Goal: Check status: Check status

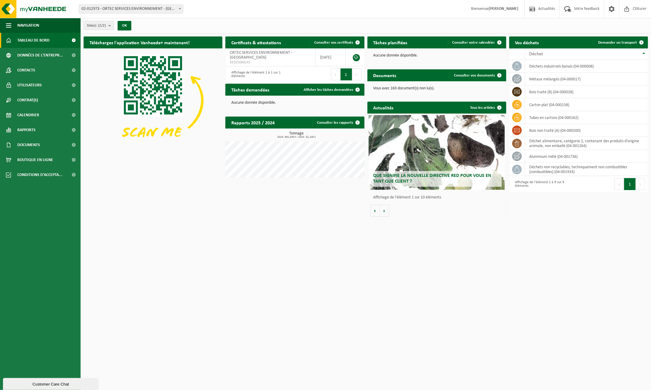
click at [134, 7] on span "02-012973 - ORTEC SERVICES ENVIRONNEMENT - [GEOGRAPHIC_DATA]" at bounding box center [131, 9] width 104 height 8
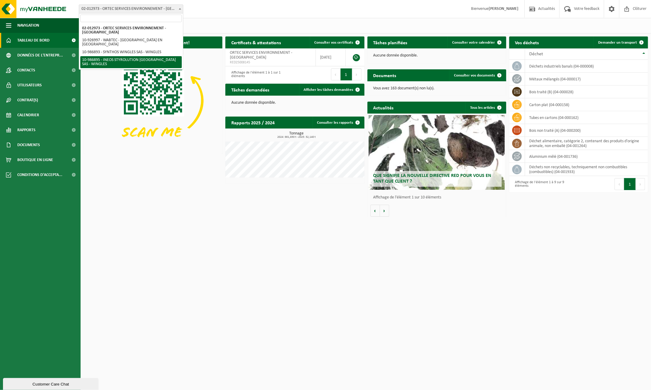
select select "166816"
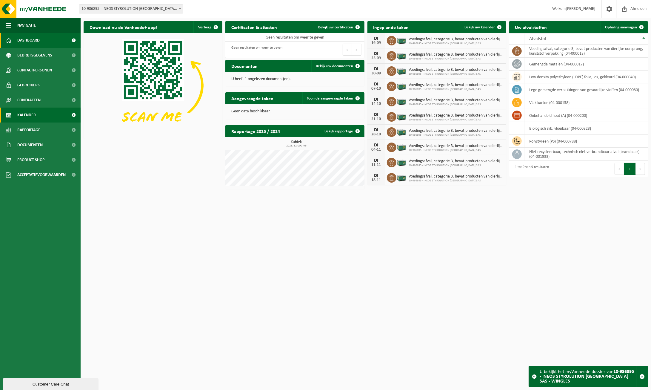
click at [37, 114] on link "Kalender" at bounding box center [40, 114] width 81 height 15
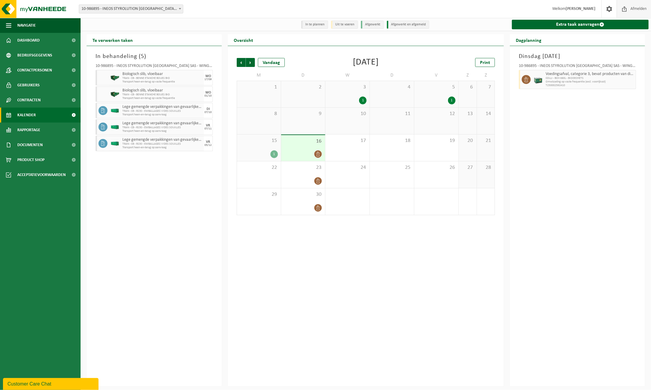
click at [639, 8] on span "Afmelden" at bounding box center [638, 9] width 19 height 18
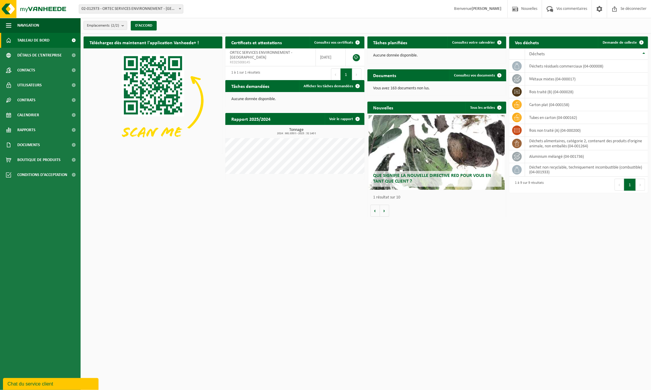
click at [571, 25] on div "Emplacements (2/2) Tout sélectionner Désélectionner tout Sélectionner actif ORT…" at bounding box center [366, 26] width 570 height 16
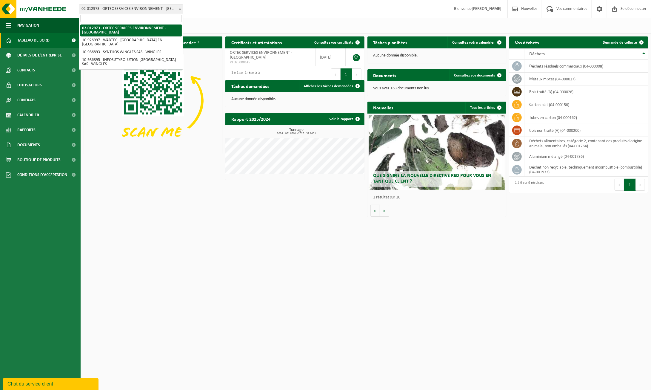
click at [149, 11] on font "02-012973 - ORTEC SERVICES ENVIRONNEMENT - [GEOGRAPHIC_DATA]" at bounding box center [141, 9] width 121 height 4
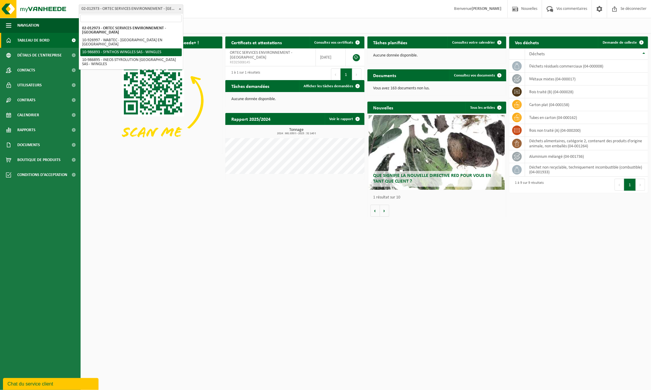
select select "166814"
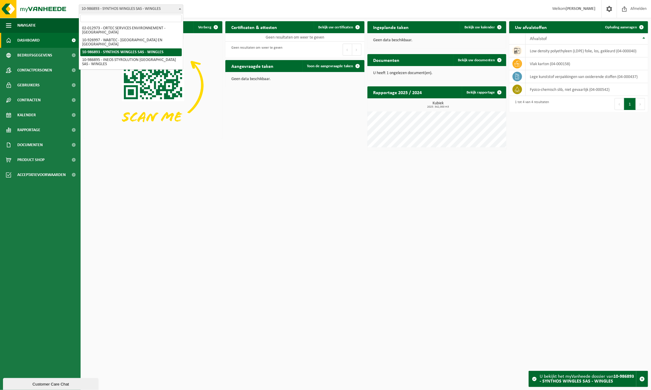
click at [154, 12] on span "10-986893 - SYNTHOS WINGLES SAS - WINGLES" at bounding box center [131, 9] width 104 height 8
select select "166816"
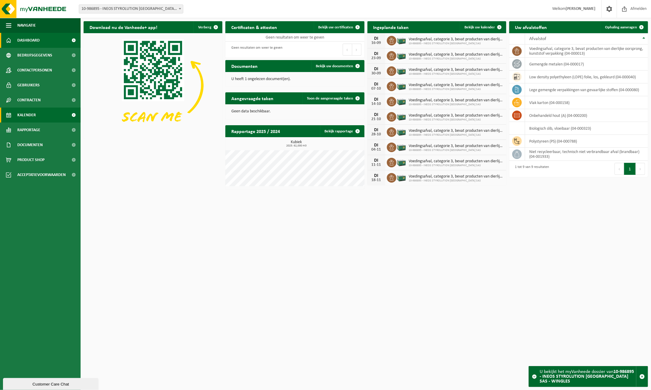
click at [30, 114] on span "Kalender" at bounding box center [26, 114] width 19 height 15
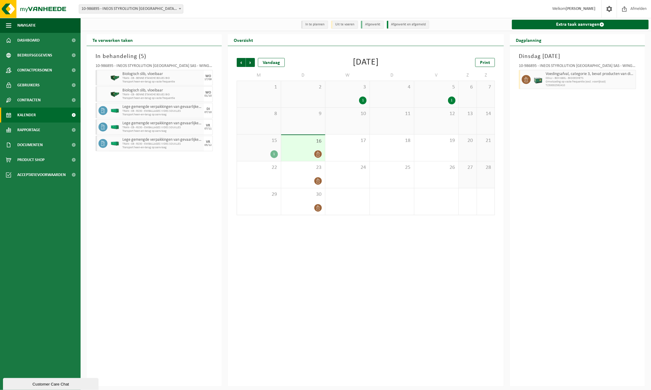
click at [362, 100] on div "1" at bounding box center [362, 100] width 7 height 8
click at [274, 156] on div "1" at bounding box center [273, 154] width 7 height 8
click at [364, 102] on div "1" at bounding box center [362, 100] width 7 height 8
click at [402, 256] on div "Vorige Volgende Vandaag [DATE] Print M D W D V Z Z 1 2 3 1 4 5 1 6 7 8 9 10 11 …" at bounding box center [366, 216] width 276 height 340
click at [363, 275] on div "Vorige Volgende Vandaag [DATE] Print M D W D V Z Z 1 2 3 1 4 5 1 6 7 8 9 10 11 …" at bounding box center [366, 216] width 276 height 340
